Goal: Navigation & Orientation: Find specific page/section

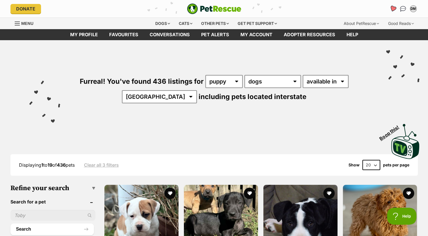
click at [392, 9] on icon "Favourites" at bounding box center [393, 8] width 7 height 7
